Goal: Task Accomplishment & Management: Manage account settings

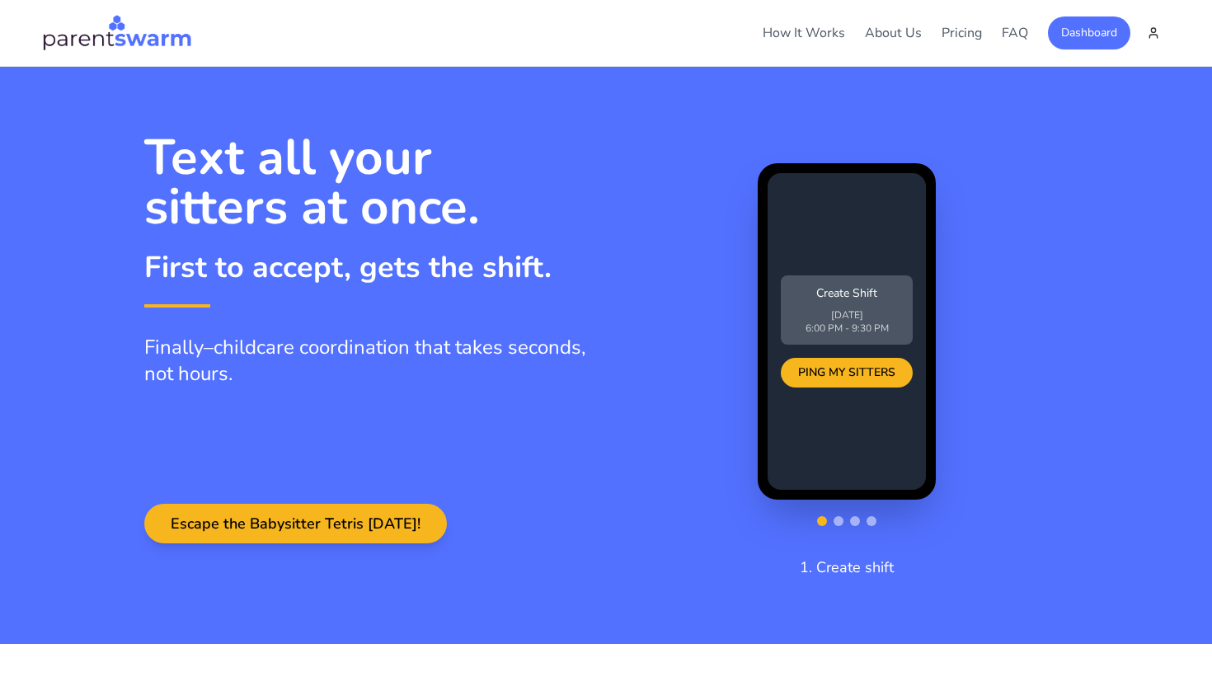
click at [1129, 28] on div "Dashboard" at bounding box center [1109, 32] width 122 height 33
click at [1082, 37] on button "Dashboard" at bounding box center [1089, 32] width 82 height 33
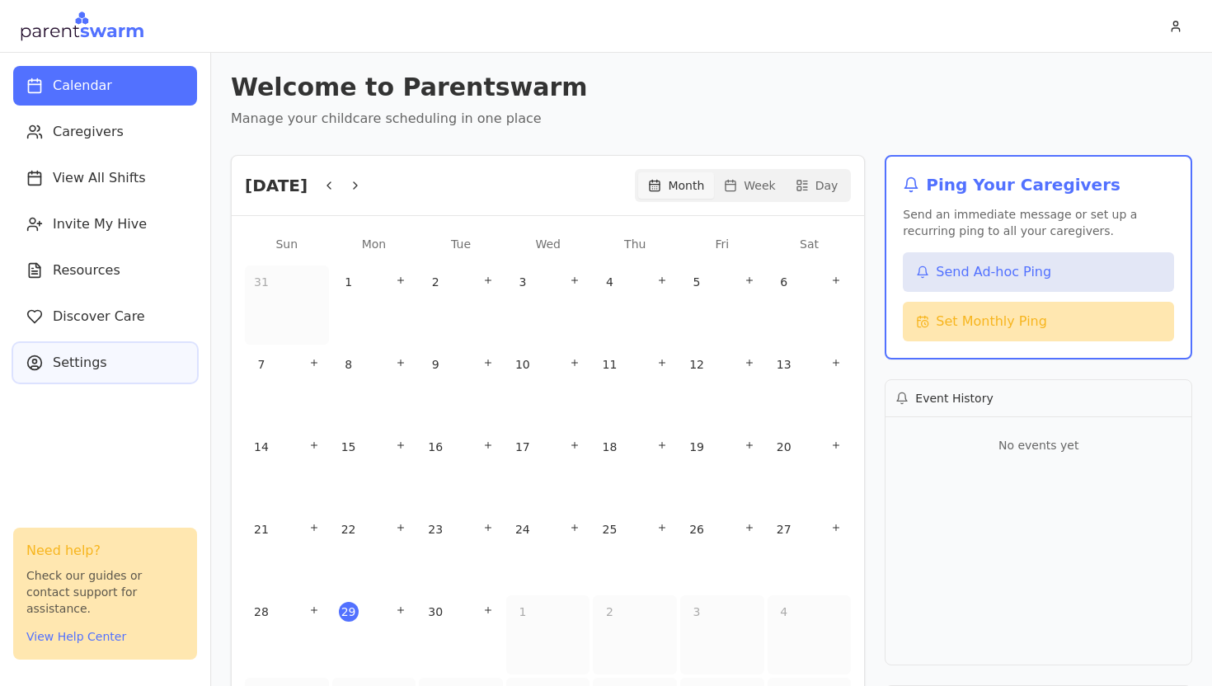
click at [90, 366] on span "Settings" at bounding box center [80, 363] width 54 height 20
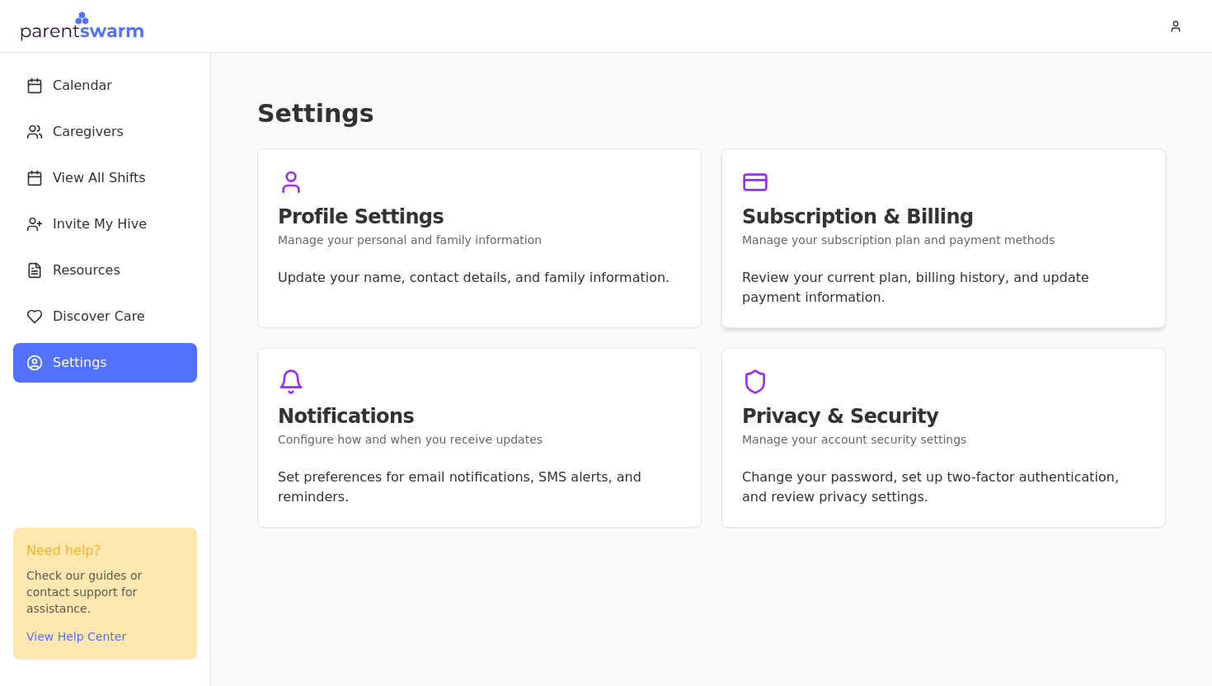
click at [804, 237] on p "Manage your subscription plan and payment methods" at bounding box center [943, 240] width 403 height 16
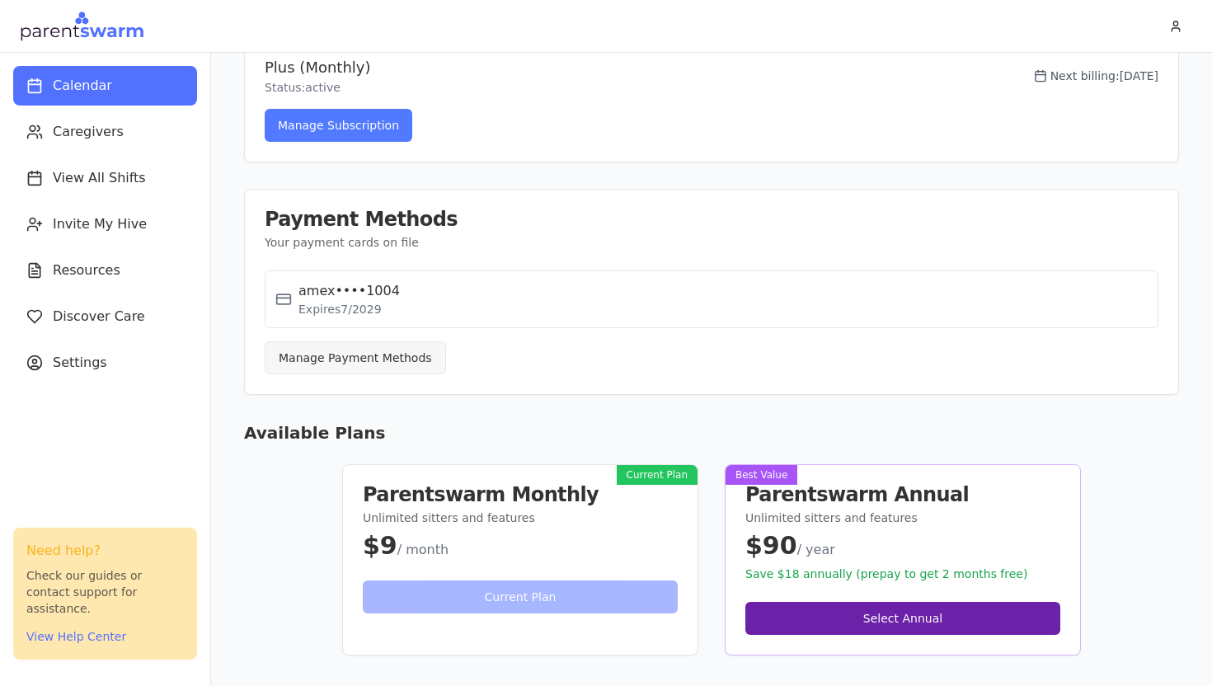
scroll to position [186, 0]
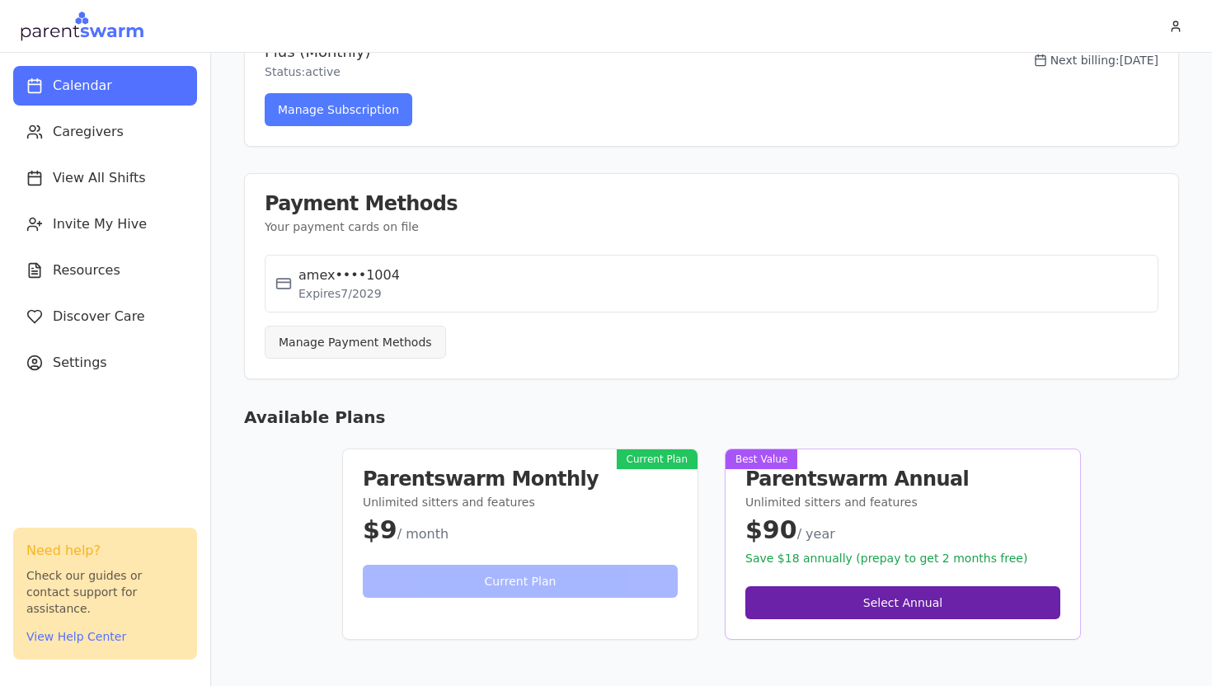
click at [600, 582] on div "Current Plan" at bounding box center [520, 591] width 355 height 53
click at [598, 581] on div "Current Plan" at bounding box center [520, 591] width 355 height 53
click at [356, 111] on button "Manage Subscription" at bounding box center [339, 109] width 148 height 33
